Goal: Task Accomplishment & Management: Manage account settings

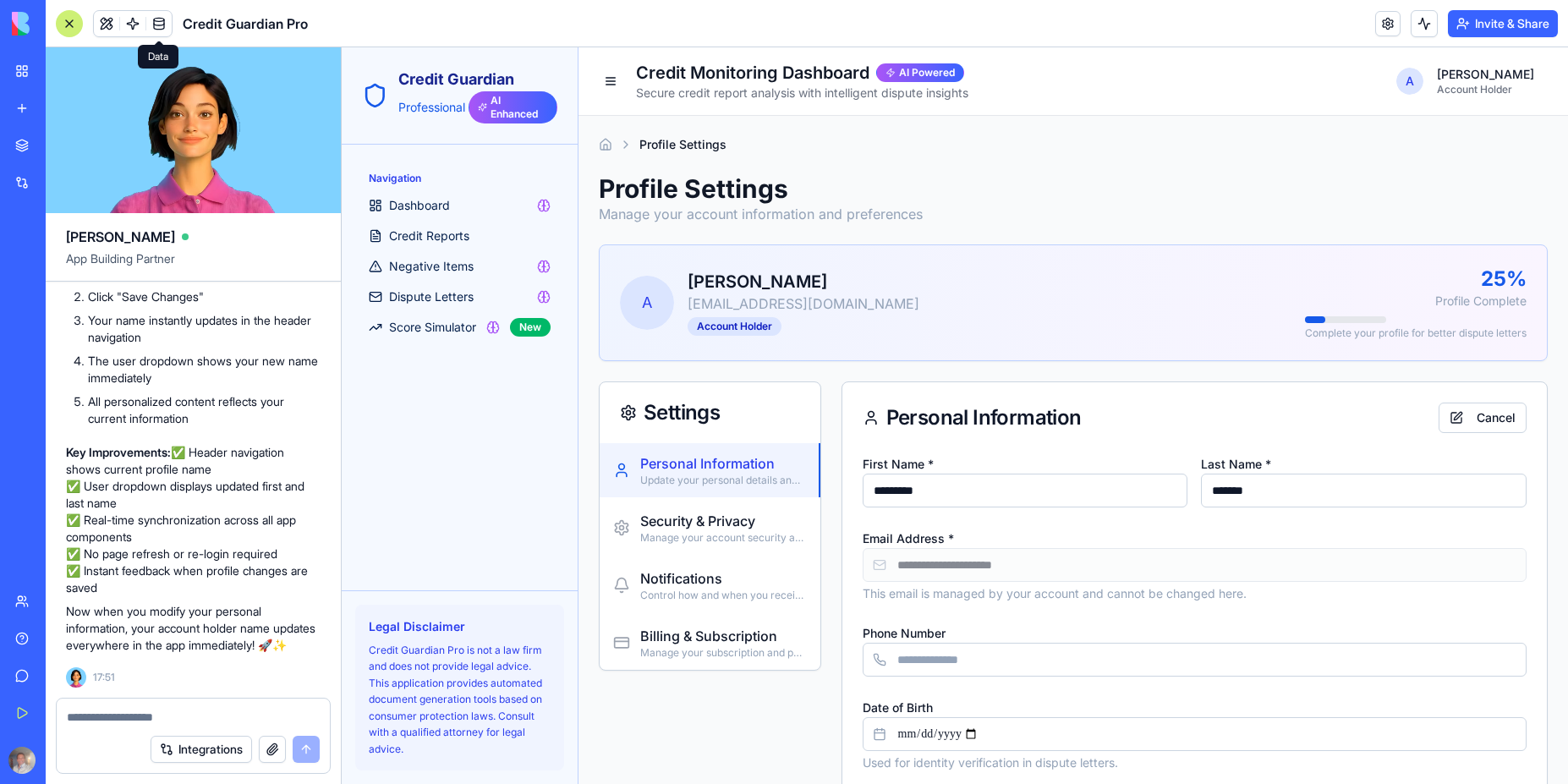
click at [152, 23] on span at bounding box center [159, 24] width 47 height 48
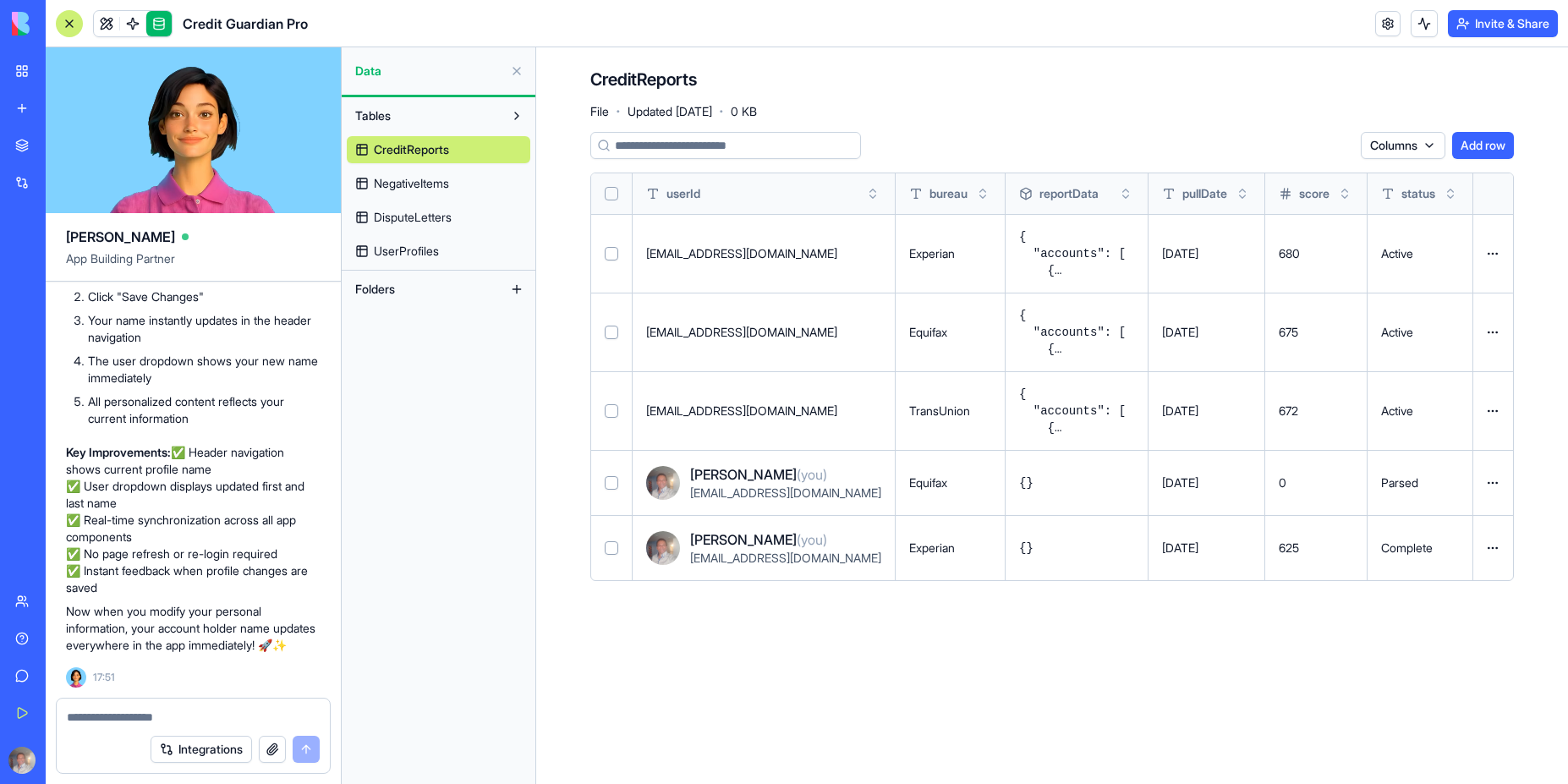
click at [1490, 482] on html "BETA My Workspace New app Marketplace Integrations Recent [PERSON_NAME] del [PE…" at bounding box center [784, 392] width 1568 height 784
click at [1439, 515] on div "Delete" at bounding box center [1451, 518] width 100 height 27
click at [0, 0] on button at bounding box center [0, 0] width 0 height 0
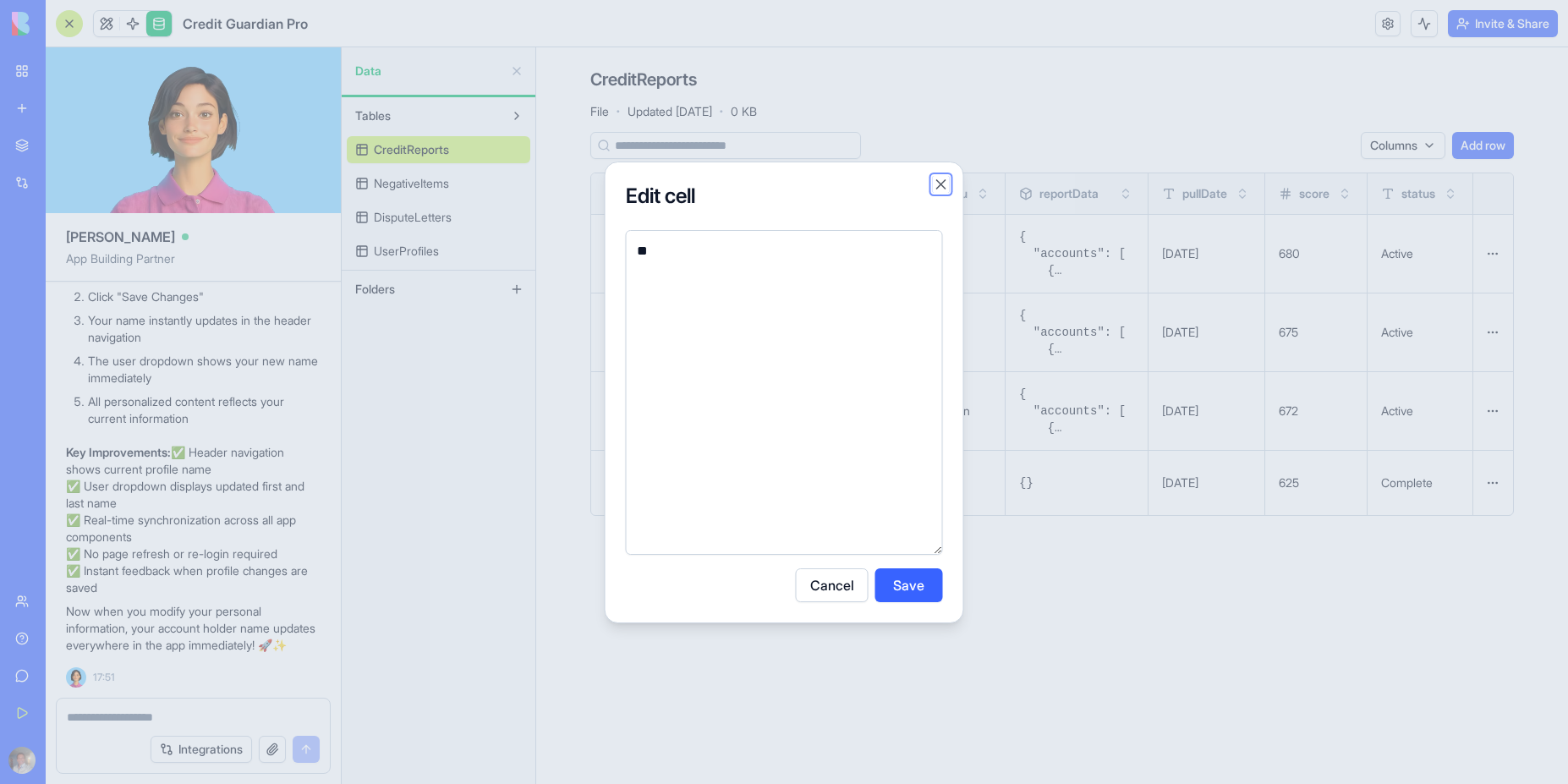
click at [939, 180] on button "Close" at bounding box center [941, 184] width 17 height 17
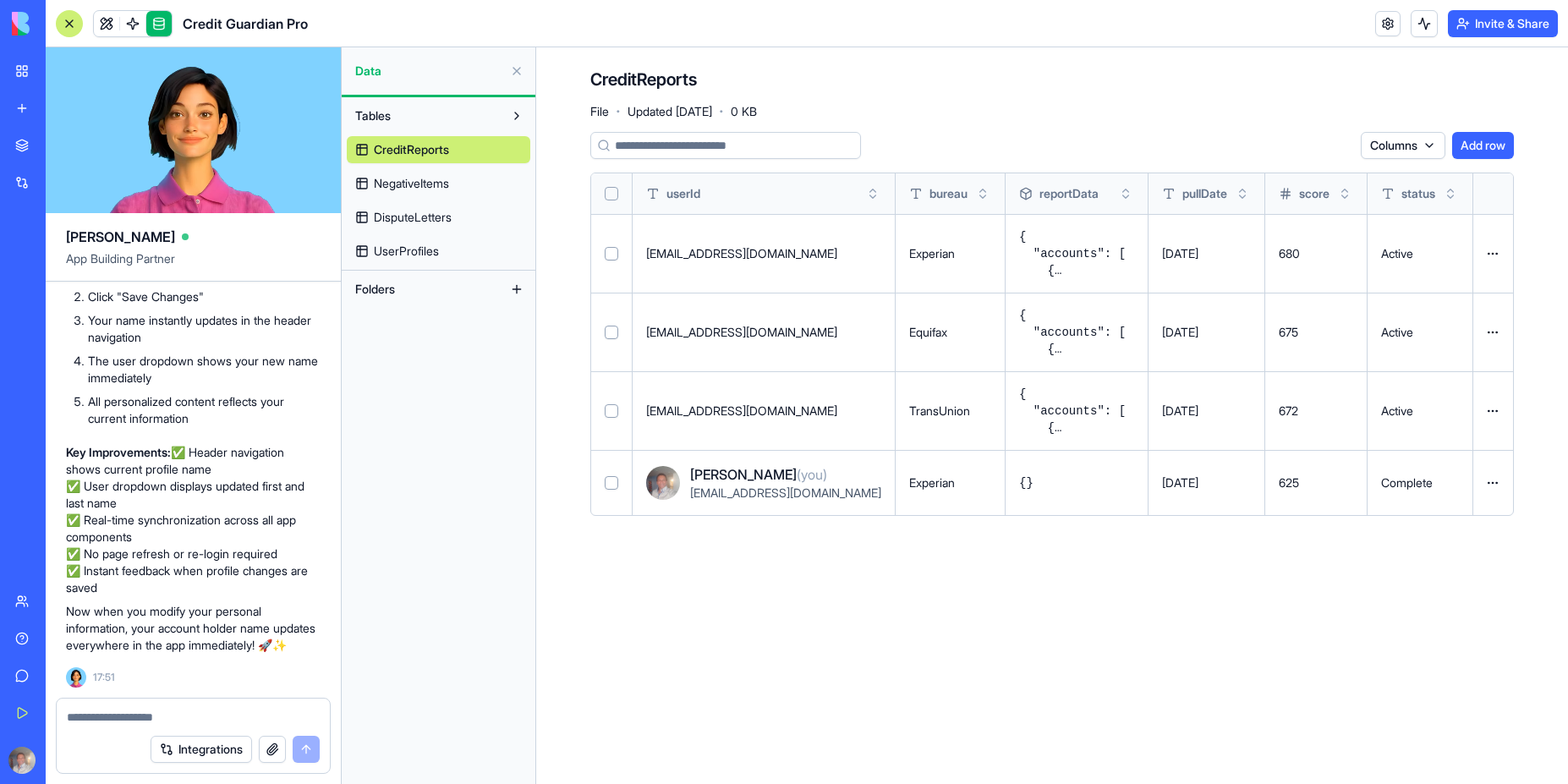
click at [0, 0] on button at bounding box center [0, 0] width 0 height 0
